Goal: Find specific page/section: Find specific page/section

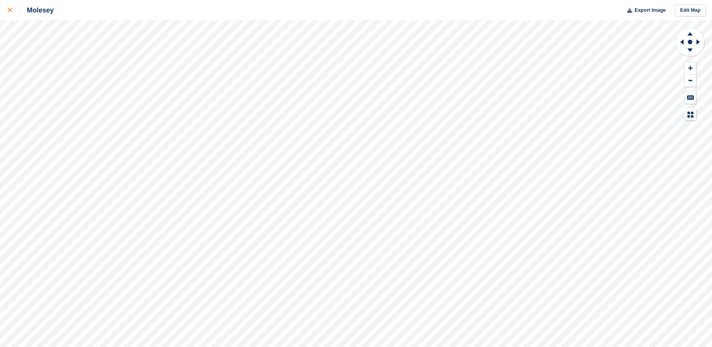
click at [8, 8] on icon at bounding box center [10, 10] width 5 height 5
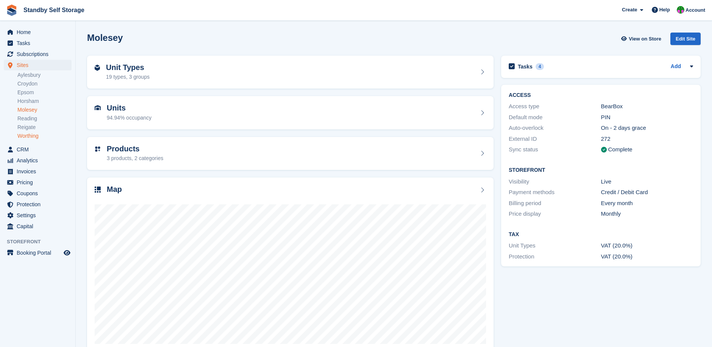
click at [33, 135] on link "Worthing" at bounding box center [44, 136] width 54 height 7
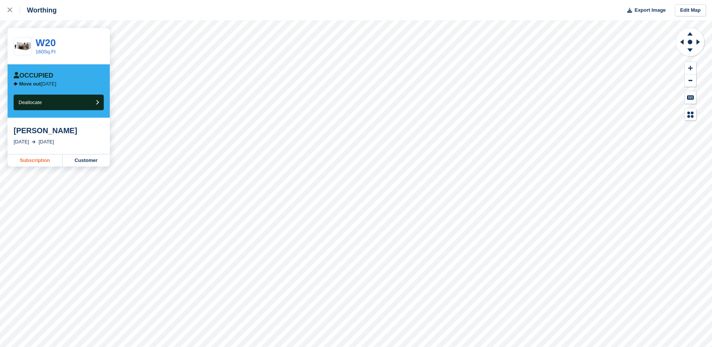
click at [39, 159] on link "Subscription" at bounding box center [35, 160] width 55 height 12
